Goal: Task Accomplishment & Management: Use online tool/utility

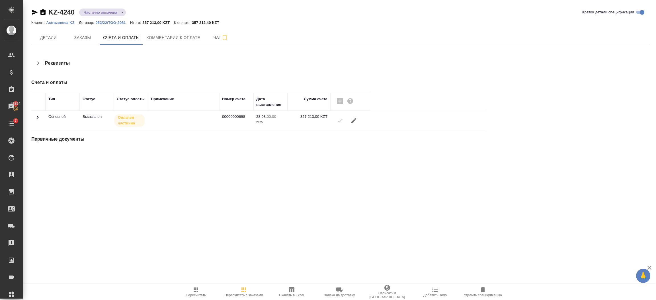
click at [39, 117] on icon at bounding box center [37, 117] width 7 height 7
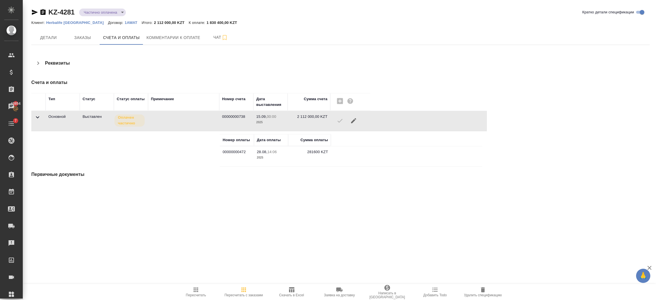
click at [38, 117] on icon at bounding box center [37, 117] width 3 height 2
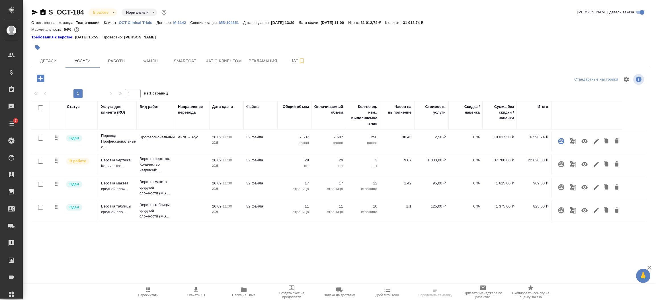
click at [42, 79] on icon "button" at bounding box center [40, 78] width 7 height 7
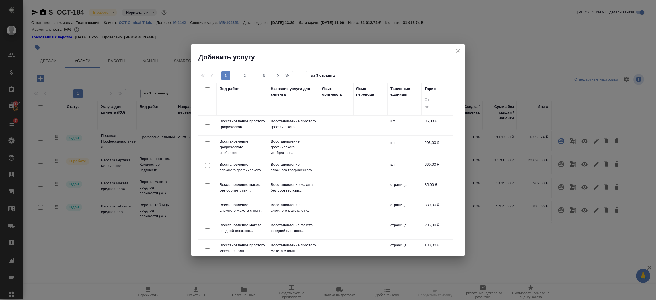
click at [233, 103] on div at bounding box center [243, 102] width 46 height 8
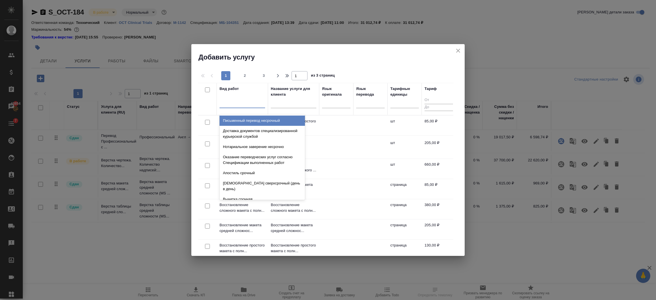
paste input "Проверка качества перевода (LQA)"
type input "Проверка качества перевода (LQA)"
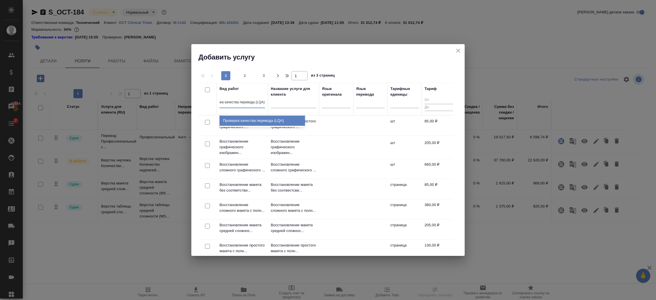
click at [241, 117] on div "Проверка качества перевода (LQA)" at bounding box center [262, 121] width 85 height 10
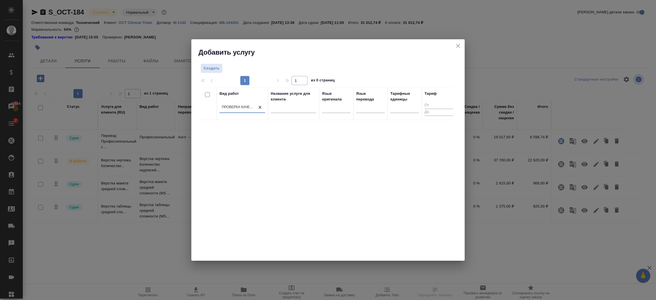
scroll to position [0, 1]
click at [210, 70] on span "Создать" at bounding box center [212, 68] width 16 height 7
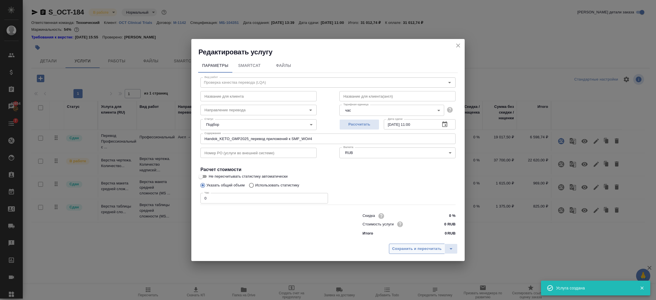
click at [422, 248] on span "Сохранить и пересчитать" at bounding box center [417, 249] width 50 height 7
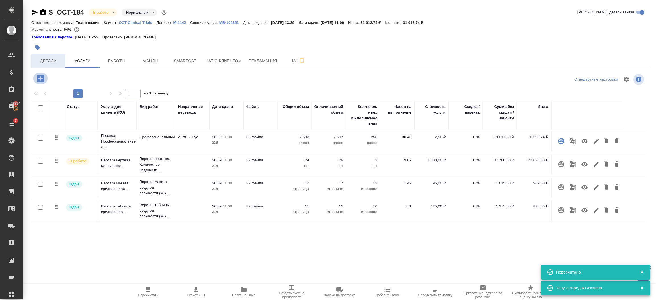
click at [40, 78] on icon "button" at bounding box center [41, 78] width 10 height 10
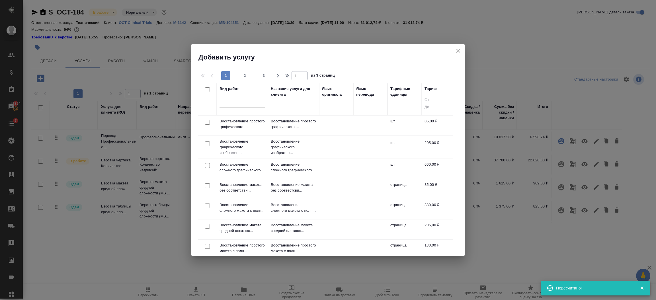
click at [243, 105] on div at bounding box center [243, 102] width 46 height 8
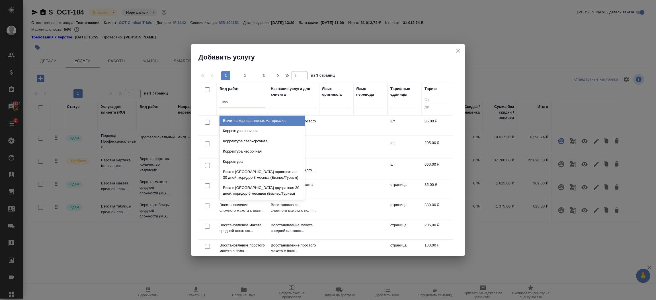
type input "корр"
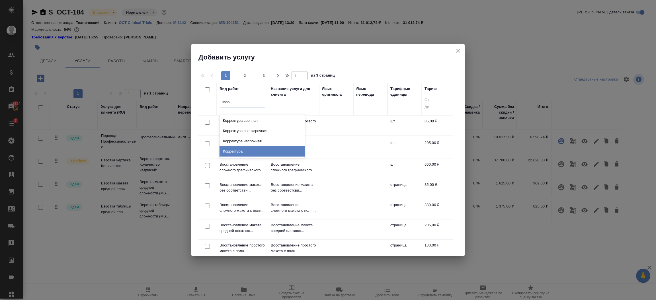
click at [268, 155] on div "Корректура" at bounding box center [262, 151] width 85 height 10
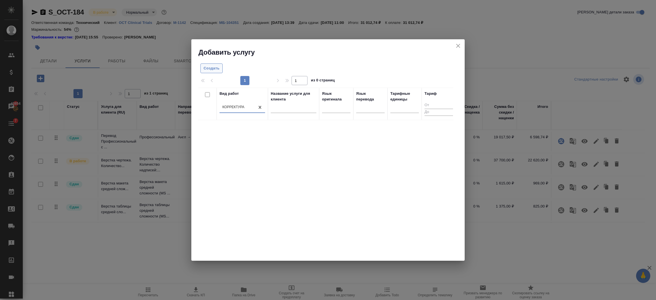
click at [204, 69] on span "Создать" at bounding box center [212, 68] width 16 height 7
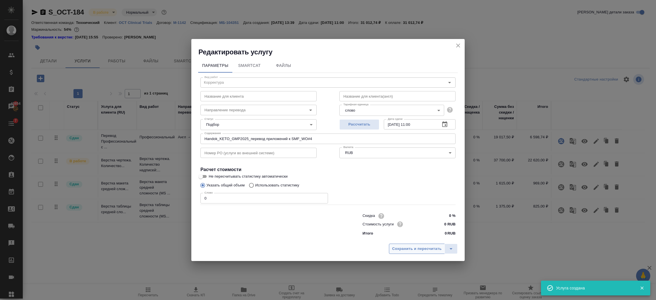
click at [429, 251] on span "Сохранить и пересчитать" at bounding box center [417, 249] width 50 height 7
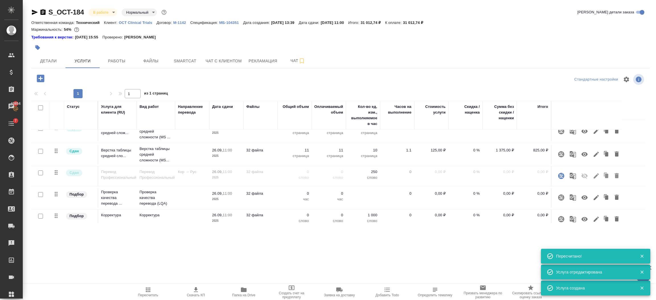
scroll to position [63, 0]
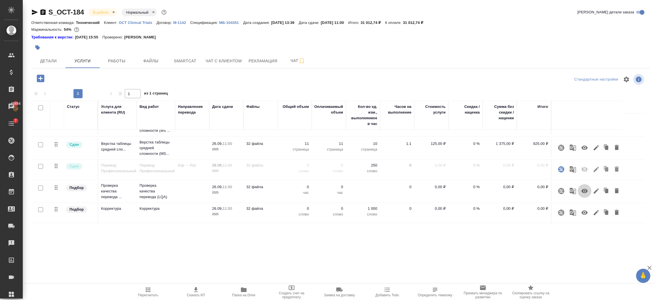
click at [585, 189] on icon "button" at bounding box center [584, 191] width 6 height 4
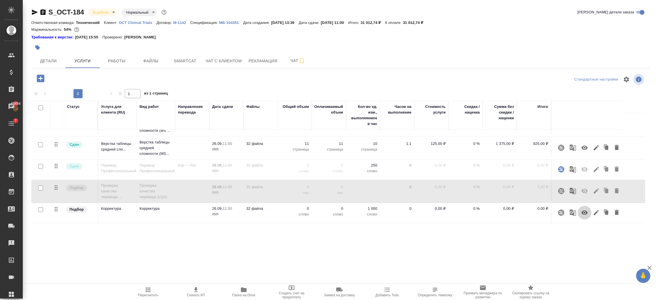
click at [583, 212] on icon "button" at bounding box center [584, 213] width 6 height 4
